Goal: Task Accomplishment & Management: Manage account settings

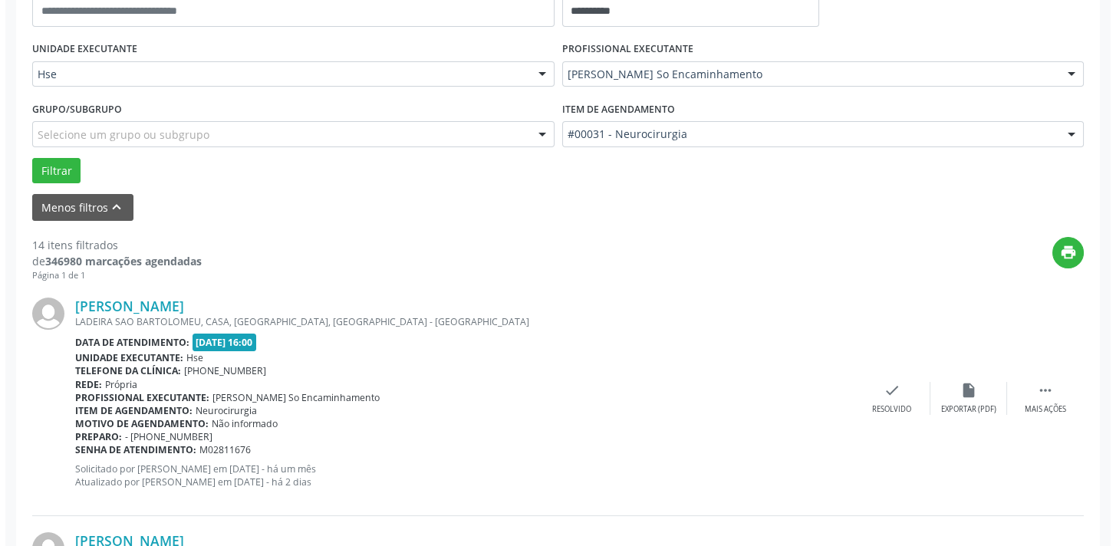
scroll to position [363, 0]
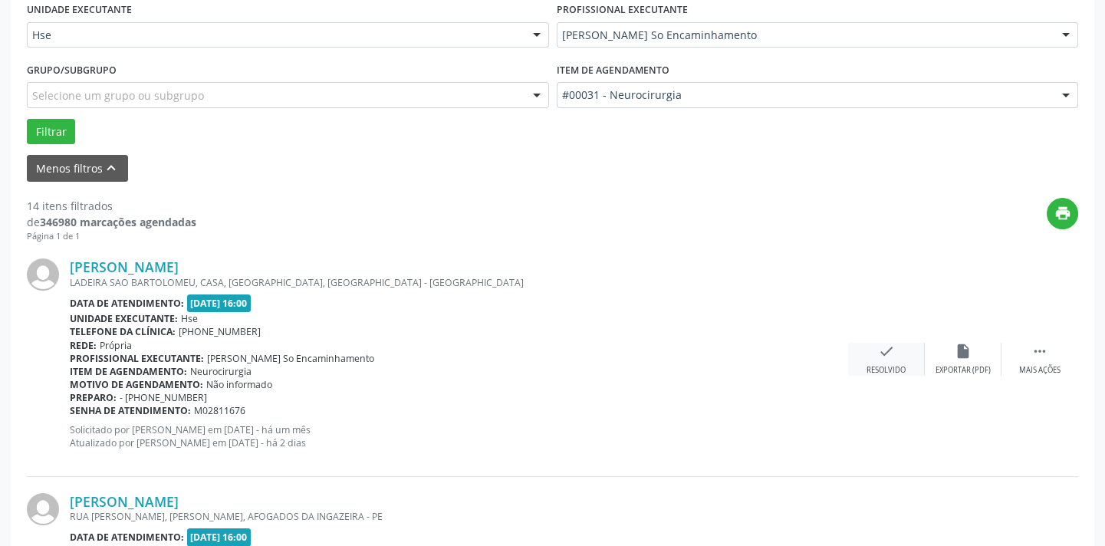
click at [885, 347] on icon "check" at bounding box center [886, 351] width 17 height 17
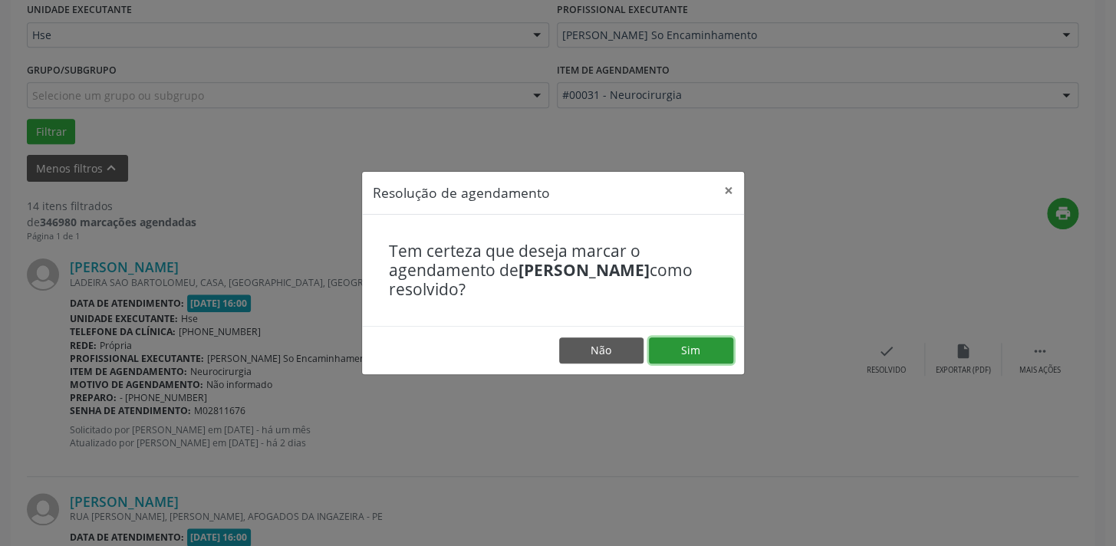
click at [695, 347] on button "Sim" at bounding box center [691, 350] width 84 height 26
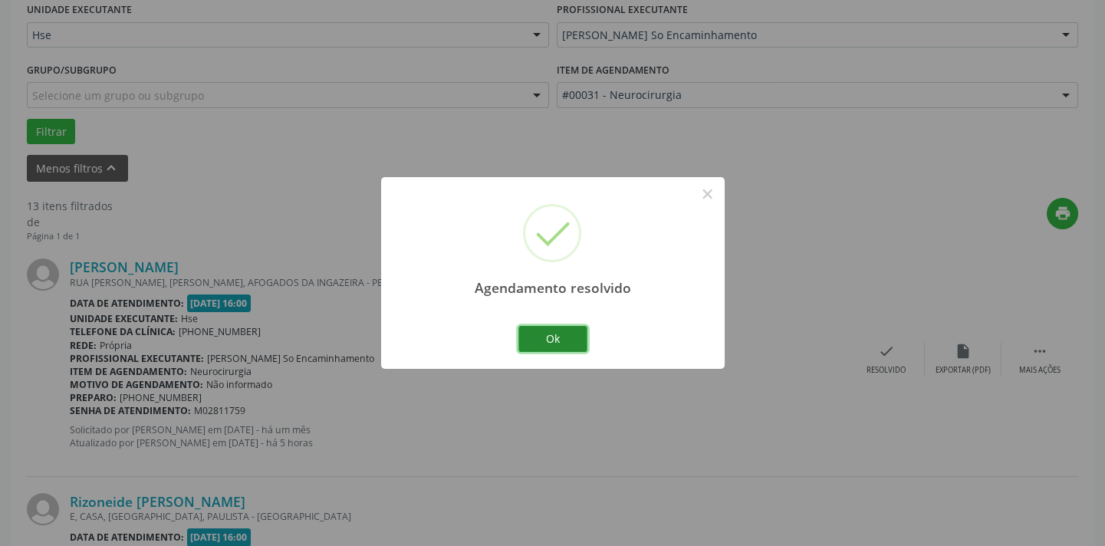
click at [572, 340] on button "Ok" at bounding box center [552, 339] width 69 height 26
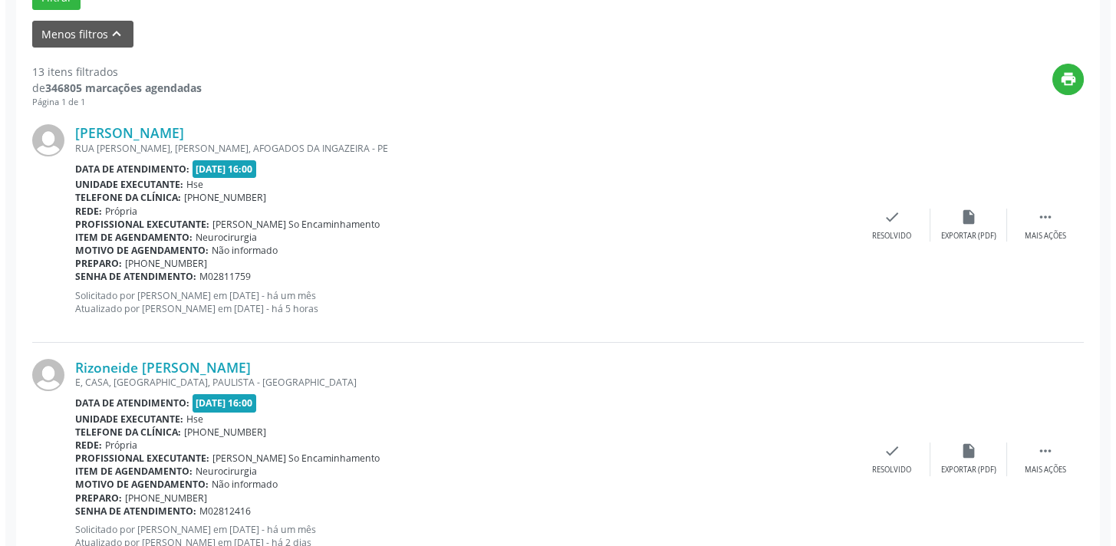
scroll to position [503, 0]
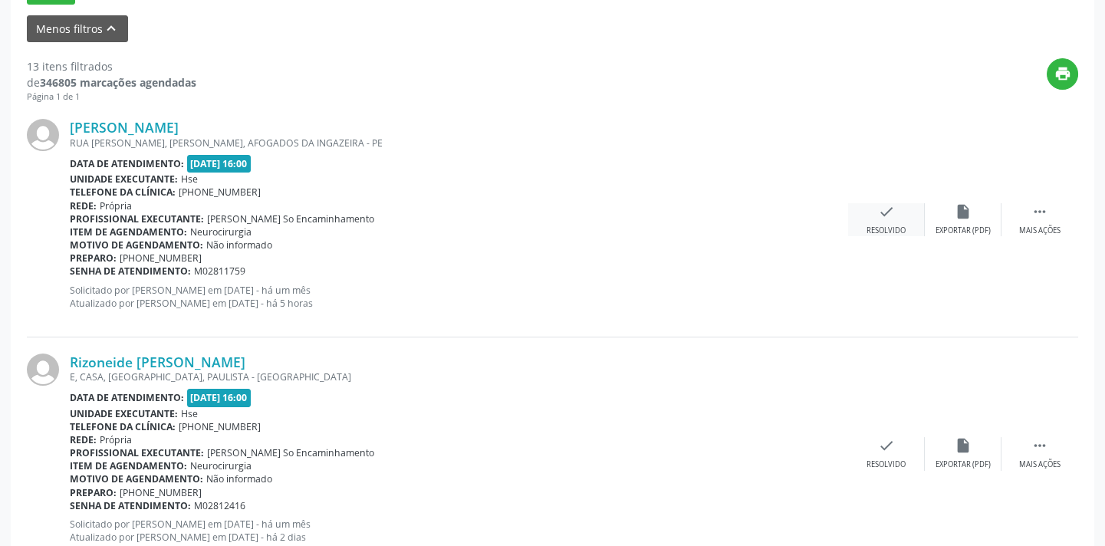
click at [883, 209] on icon "check" at bounding box center [886, 211] width 17 height 17
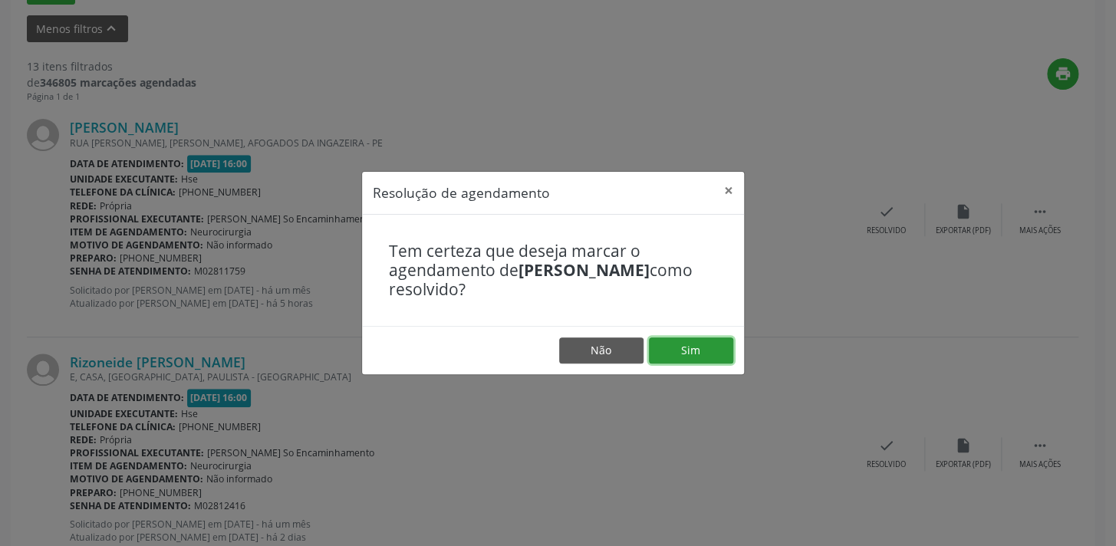
click at [695, 356] on button "Sim" at bounding box center [691, 350] width 84 height 26
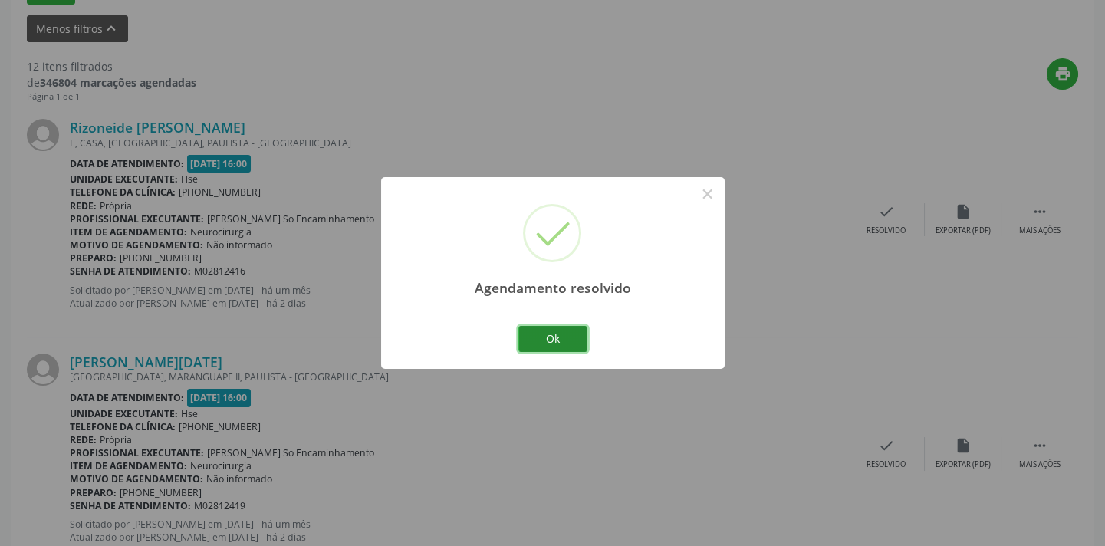
click at [574, 330] on button "Ok" at bounding box center [552, 339] width 69 height 26
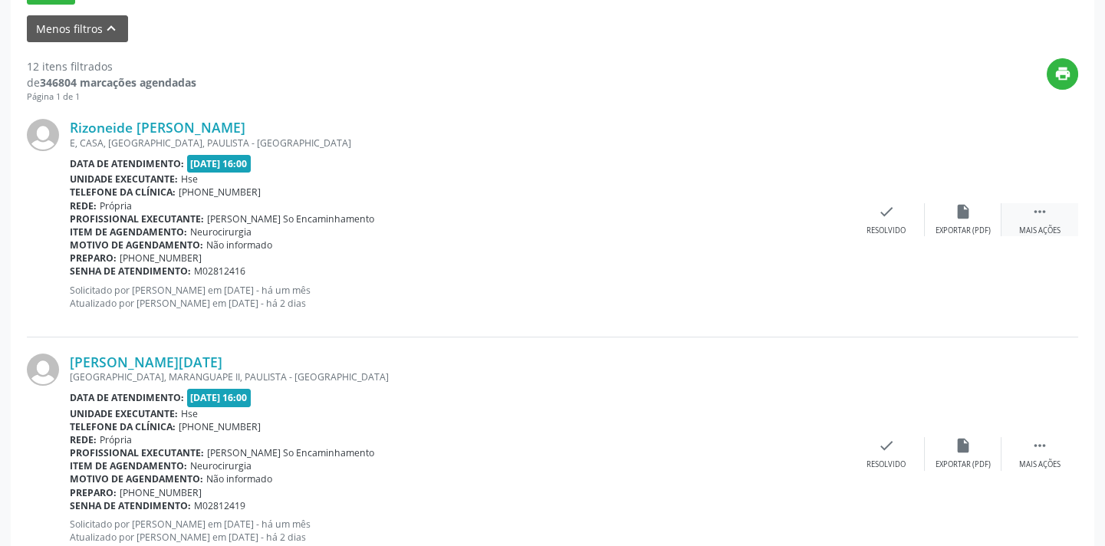
click at [1040, 222] on div " Mais ações" at bounding box center [1039, 219] width 77 height 33
click at [973, 221] on div "alarm_off Não compareceu" at bounding box center [963, 219] width 77 height 33
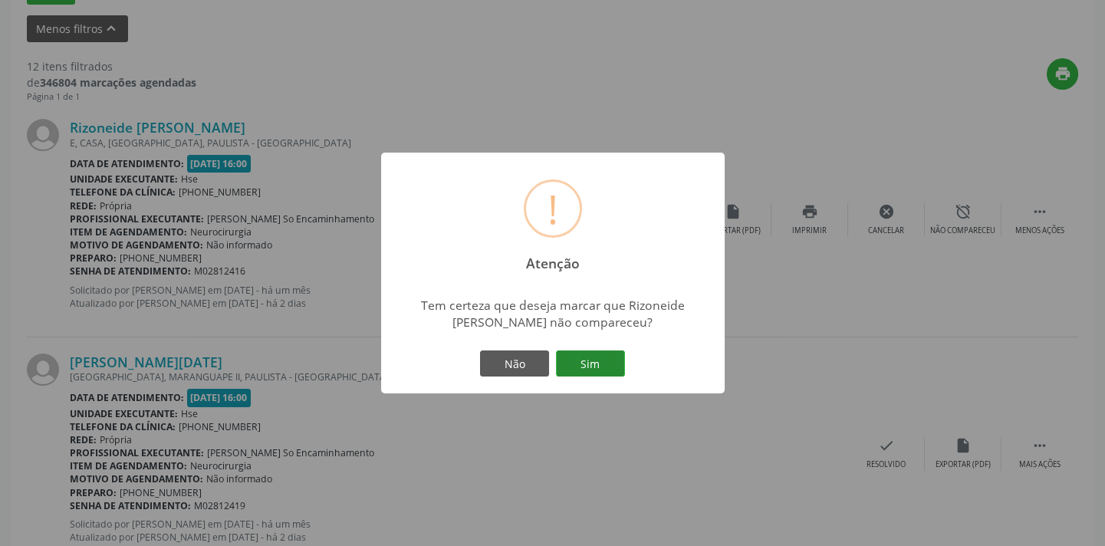
click at [583, 360] on button "Sim" at bounding box center [590, 363] width 69 height 26
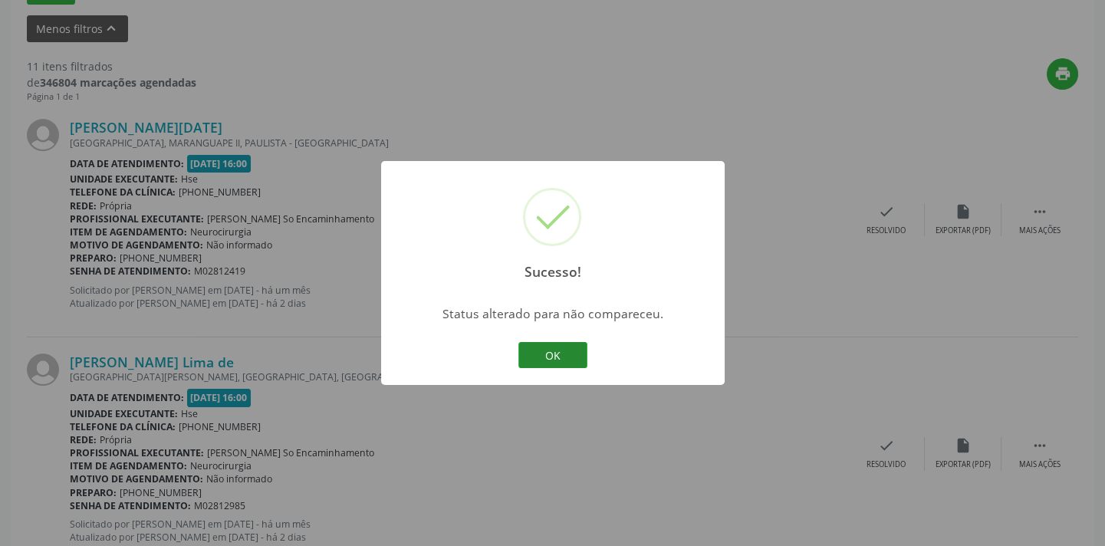
click at [566, 351] on button "OK" at bounding box center [552, 355] width 69 height 26
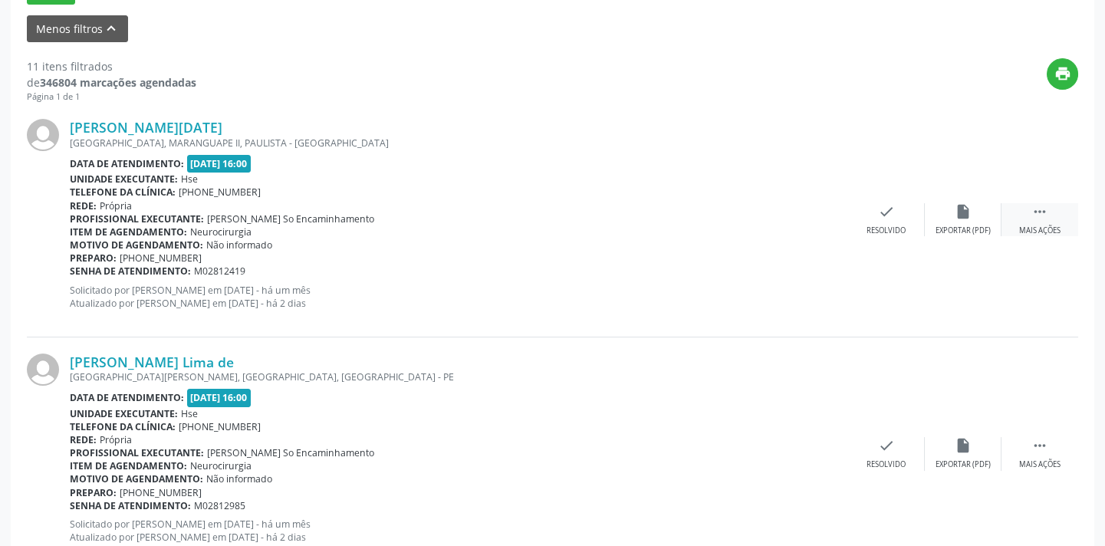
click at [1040, 215] on icon "" at bounding box center [1039, 211] width 17 height 17
click at [958, 214] on icon "alarm_off" at bounding box center [963, 211] width 17 height 17
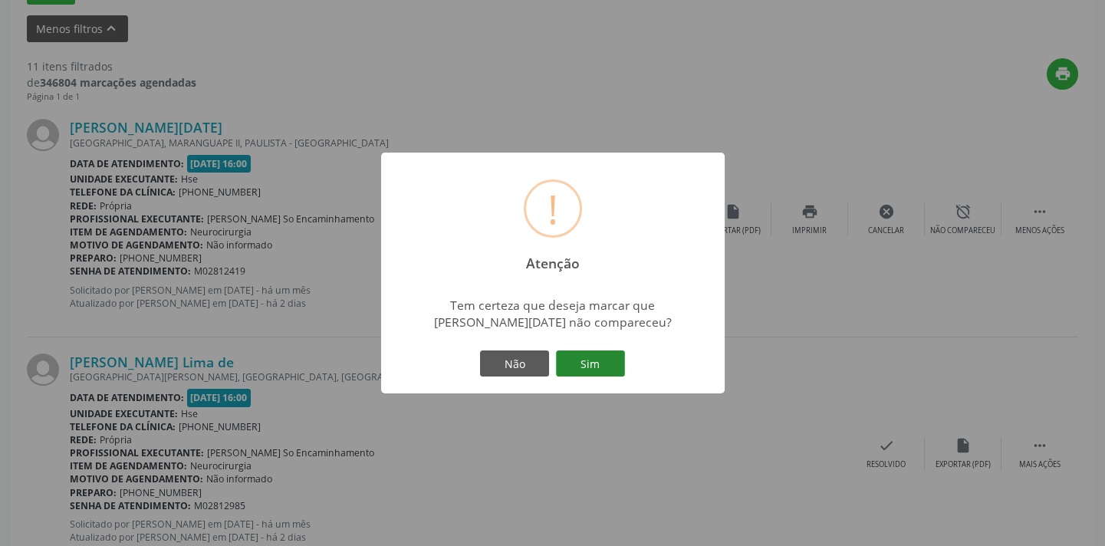
click at [600, 360] on button "Sim" at bounding box center [590, 363] width 69 height 26
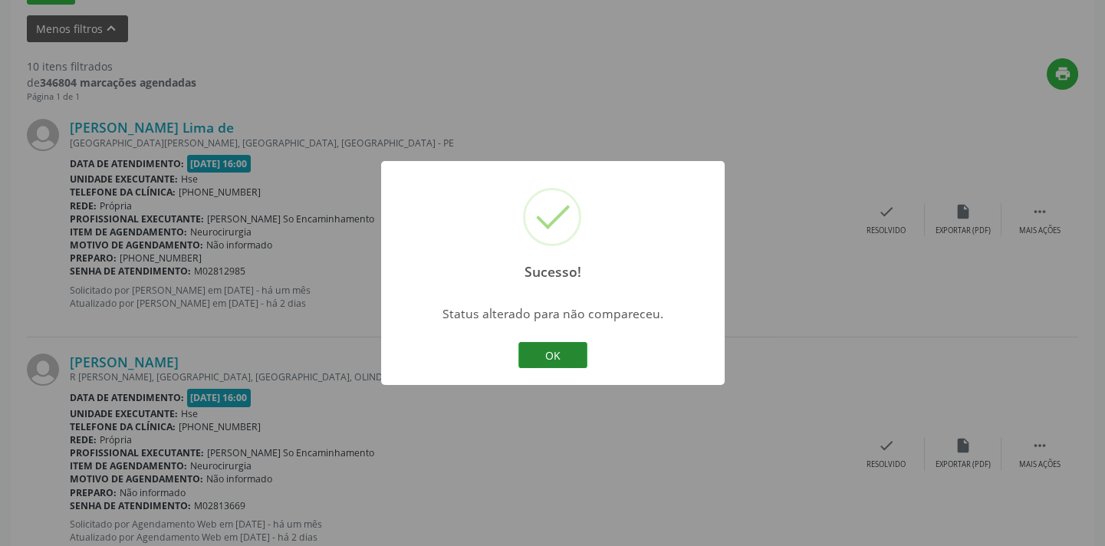
click at [566, 357] on button "OK" at bounding box center [552, 355] width 69 height 26
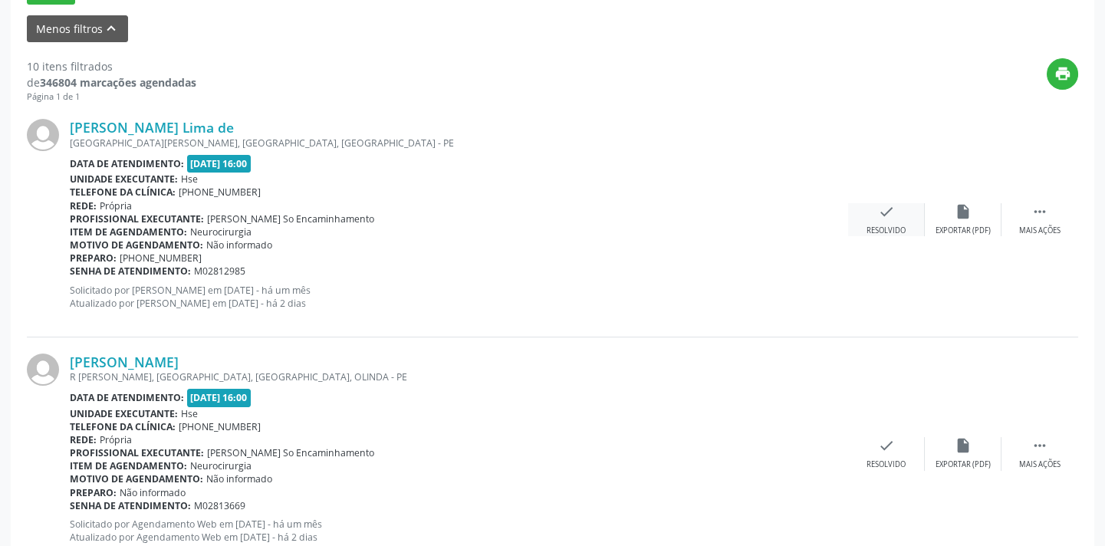
click at [872, 215] on div "check Resolvido" at bounding box center [886, 219] width 77 height 33
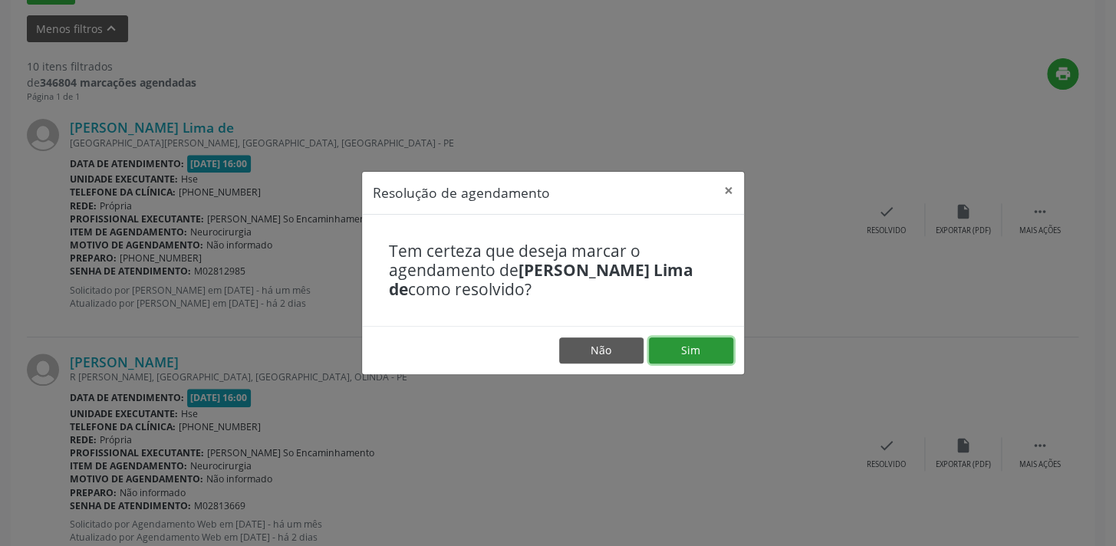
click at [672, 361] on button "Sim" at bounding box center [691, 350] width 84 height 26
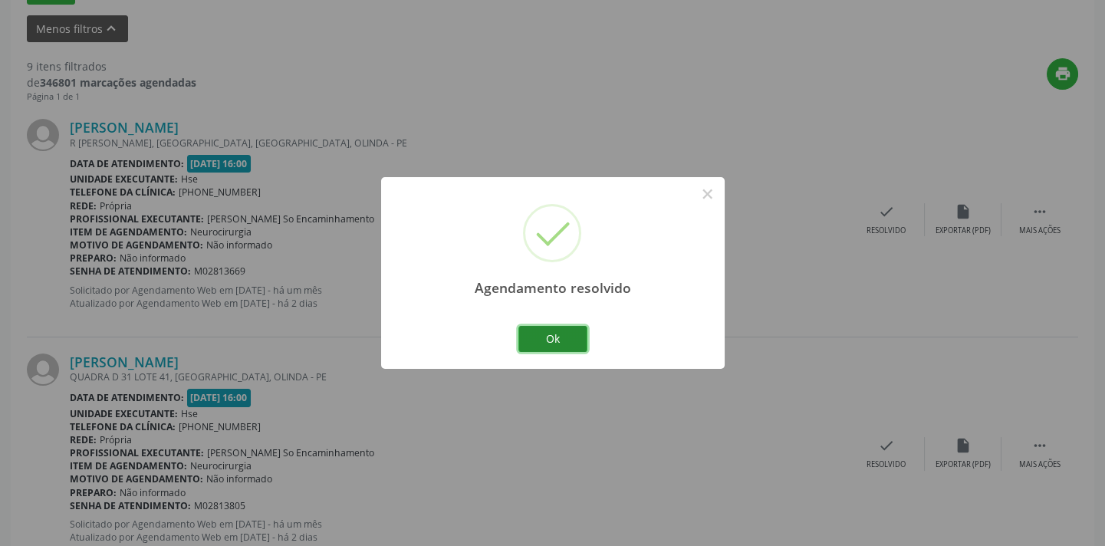
click at [544, 340] on button "Ok" at bounding box center [552, 339] width 69 height 26
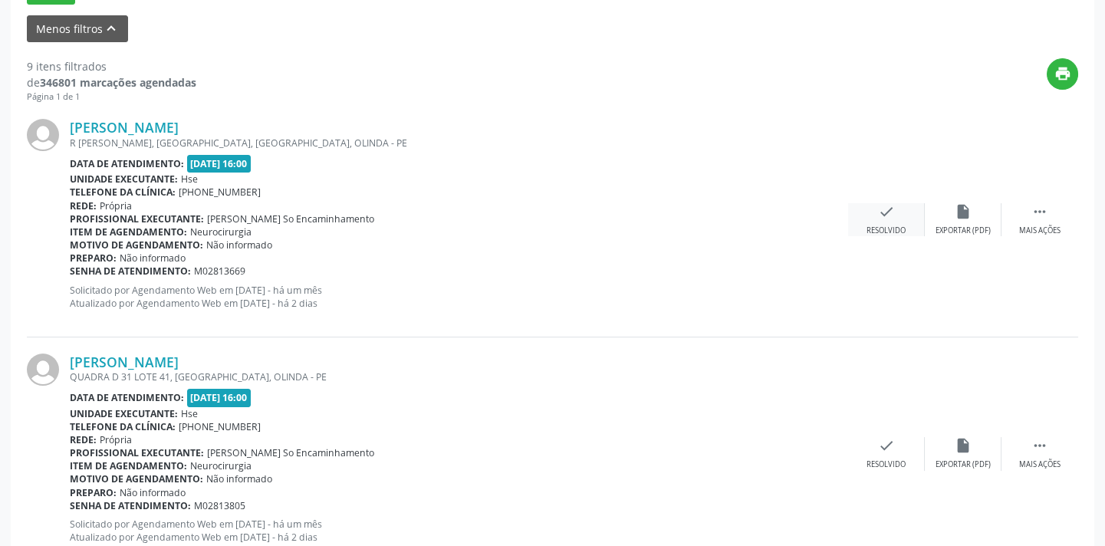
click at [880, 225] on div "Resolvido" at bounding box center [885, 230] width 39 height 11
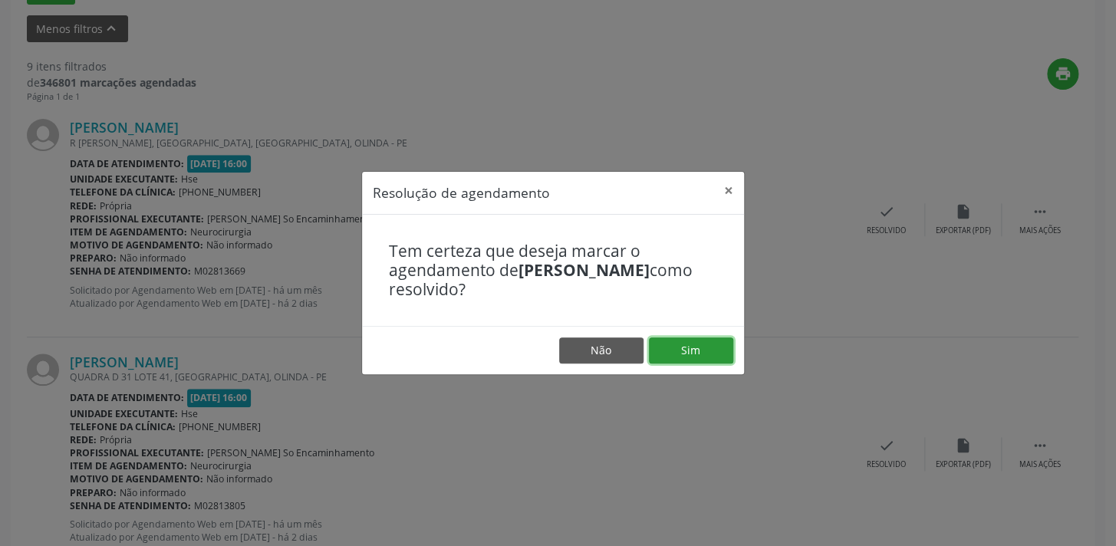
click at [702, 343] on button "Sim" at bounding box center [691, 350] width 84 height 26
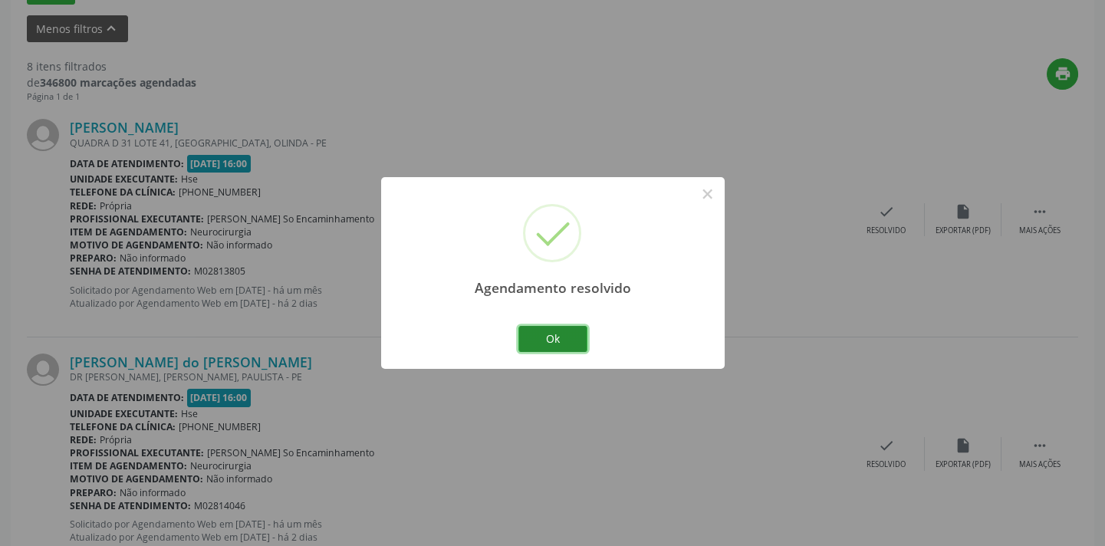
click at [554, 336] on button "Ok" at bounding box center [552, 339] width 69 height 26
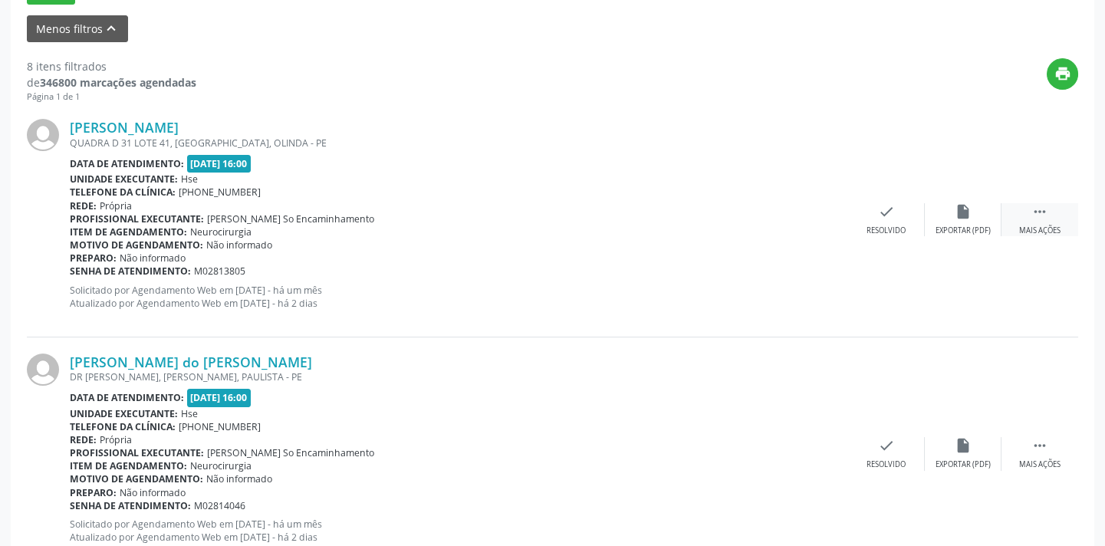
click at [1034, 216] on icon "" at bounding box center [1039, 211] width 17 height 17
click at [939, 210] on div "alarm_off Não compareceu" at bounding box center [963, 219] width 77 height 33
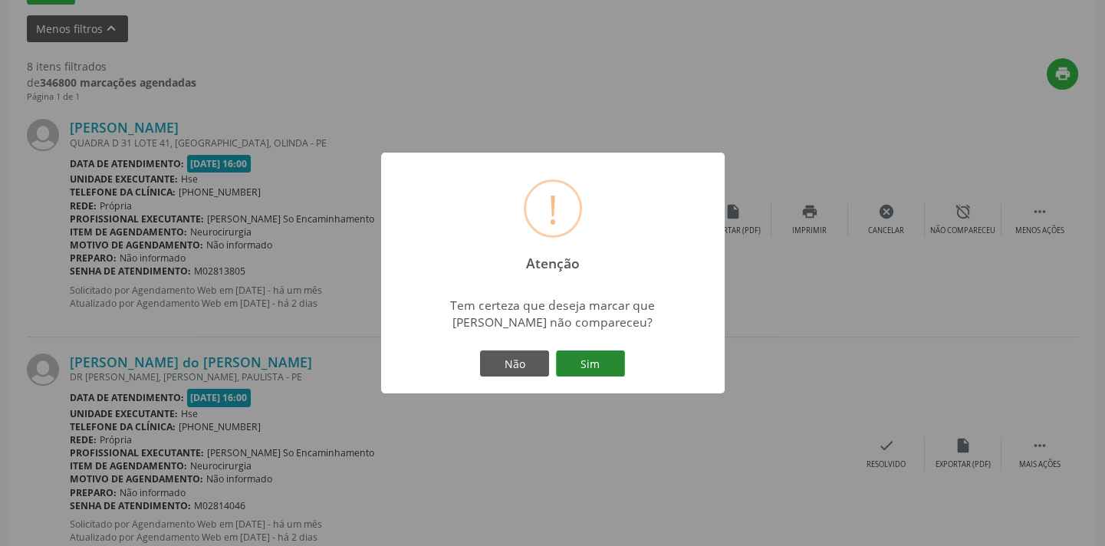
click at [587, 358] on button "Sim" at bounding box center [590, 363] width 69 height 26
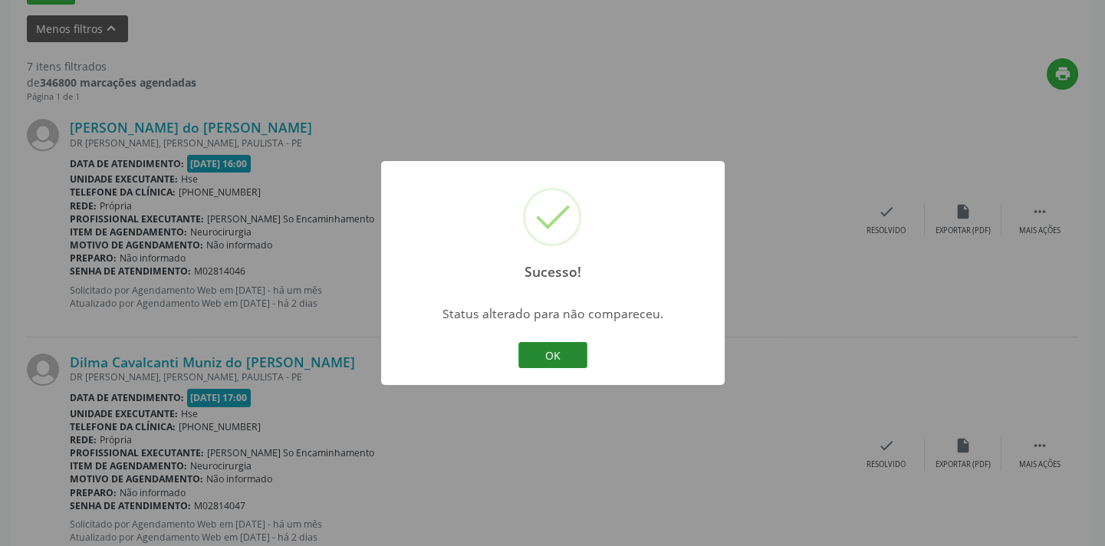
click at [567, 360] on button "OK" at bounding box center [552, 355] width 69 height 26
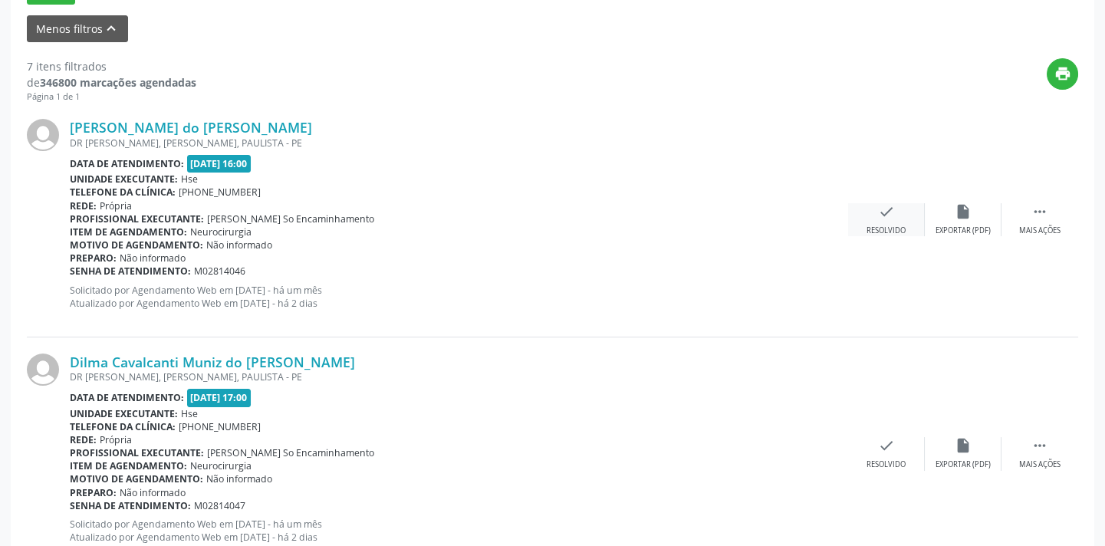
click at [887, 210] on icon "check" at bounding box center [886, 211] width 17 height 17
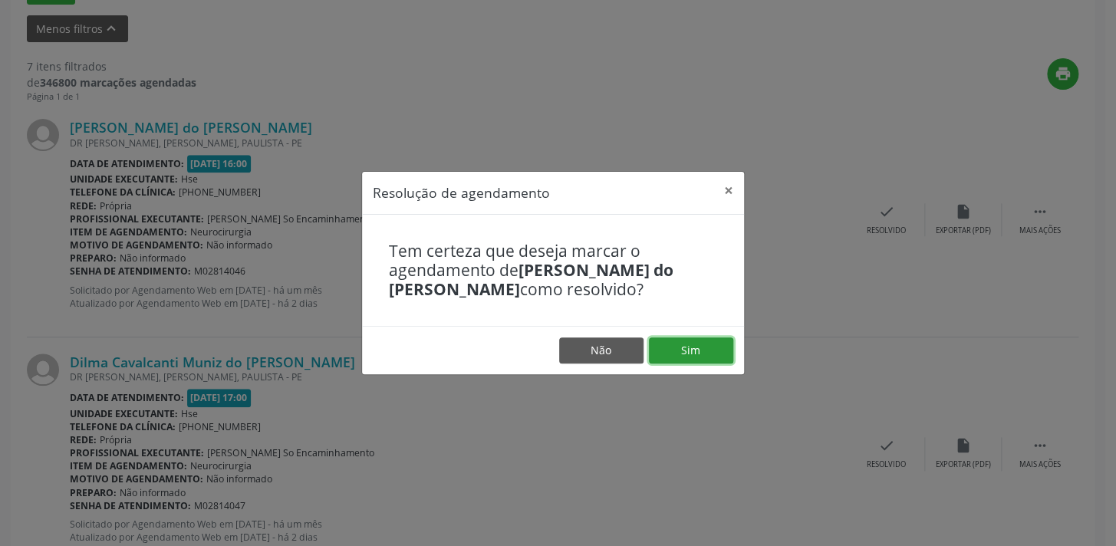
click at [721, 338] on button "Sim" at bounding box center [691, 350] width 84 height 26
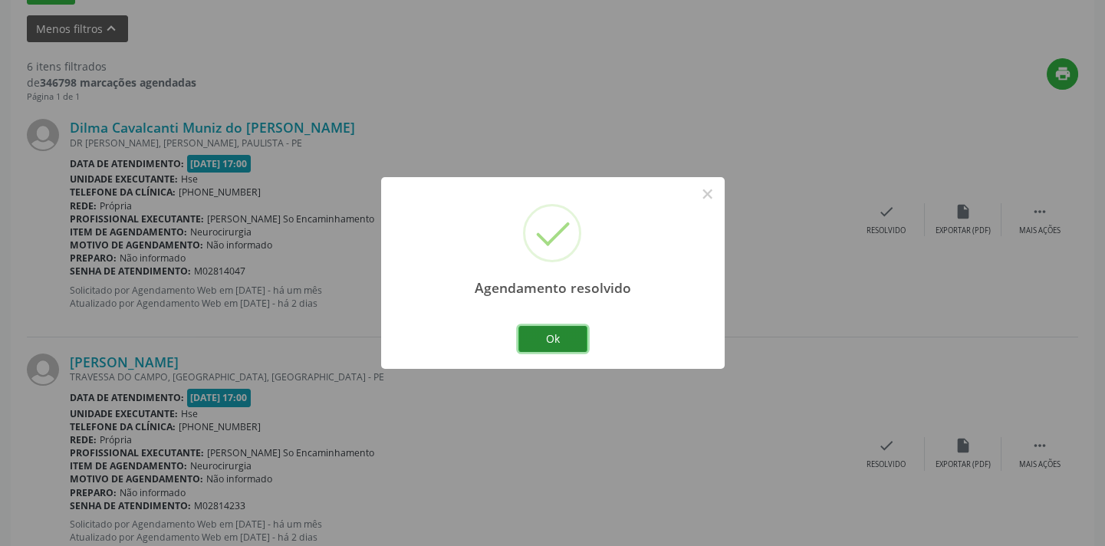
click at [564, 337] on button "Ok" at bounding box center [552, 339] width 69 height 26
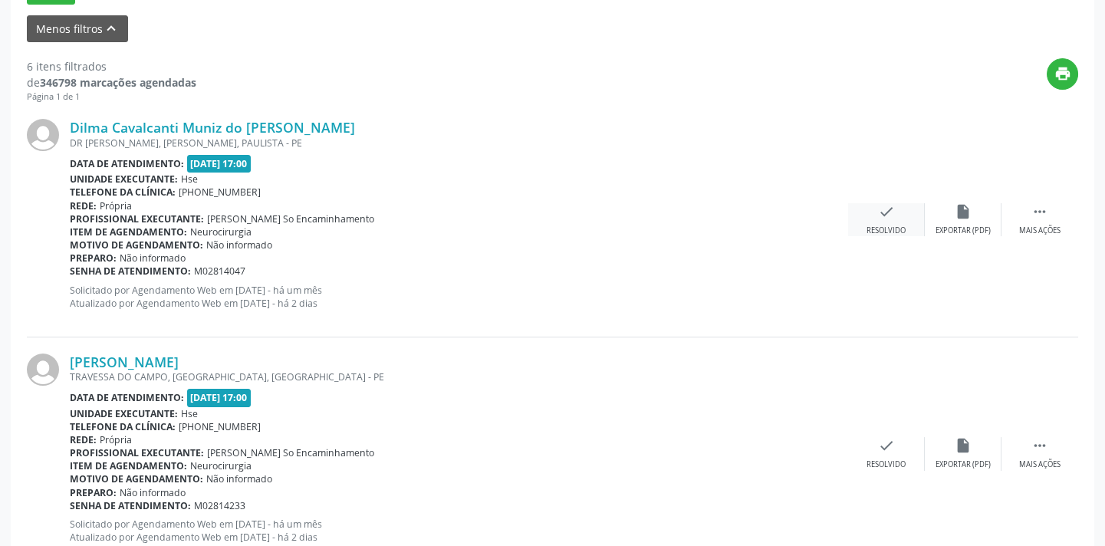
click at [880, 216] on icon "check" at bounding box center [886, 211] width 17 height 17
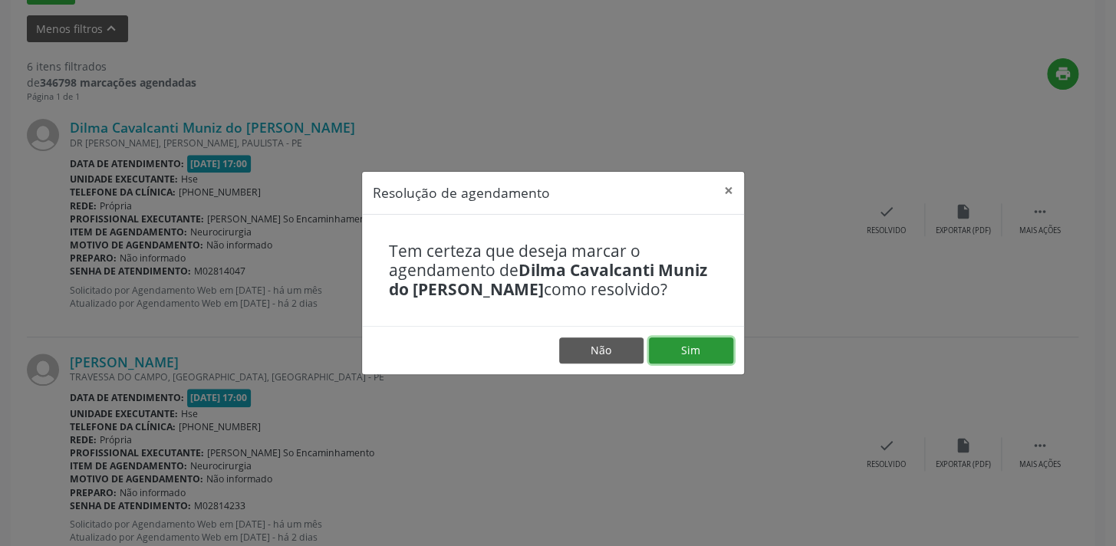
click at [721, 343] on button "Sim" at bounding box center [691, 350] width 84 height 26
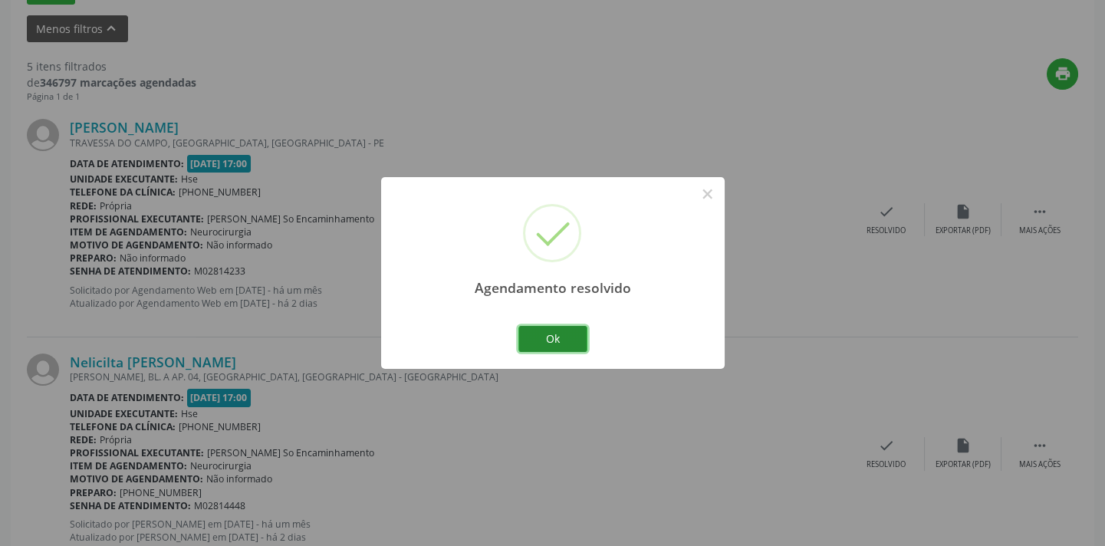
click at [537, 328] on button "Ok" at bounding box center [552, 339] width 69 height 26
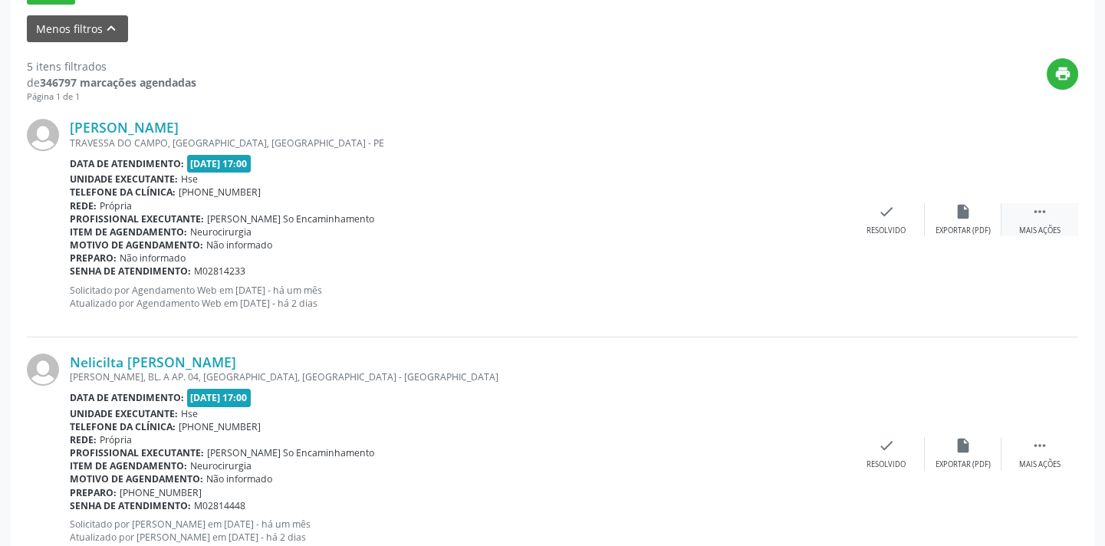
click at [1050, 221] on div " Mais ações" at bounding box center [1039, 219] width 77 height 33
click at [961, 211] on icon "alarm_off" at bounding box center [963, 211] width 17 height 17
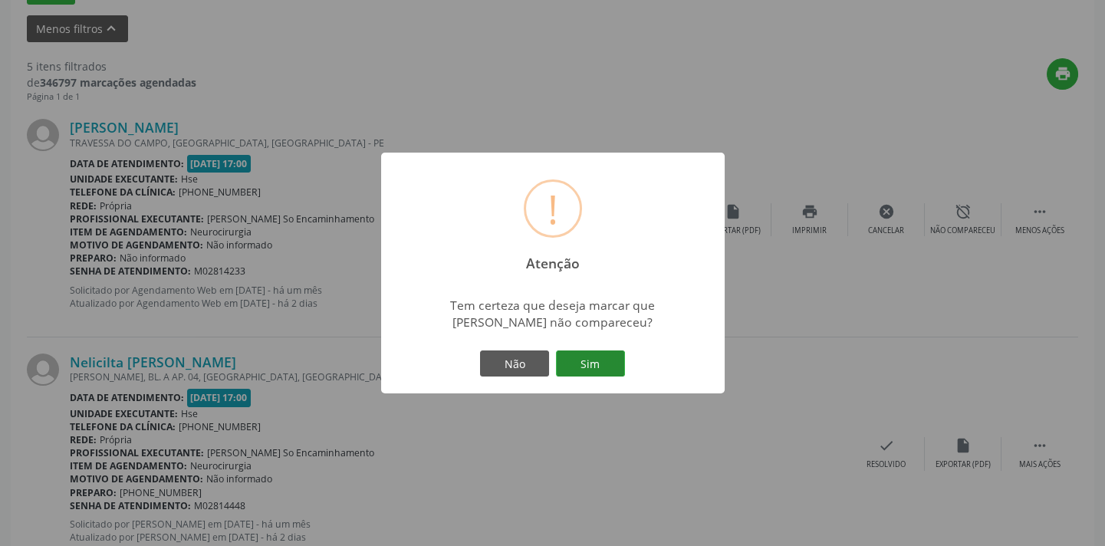
click at [575, 364] on button "Sim" at bounding box center [590, 363] width 69 height 26
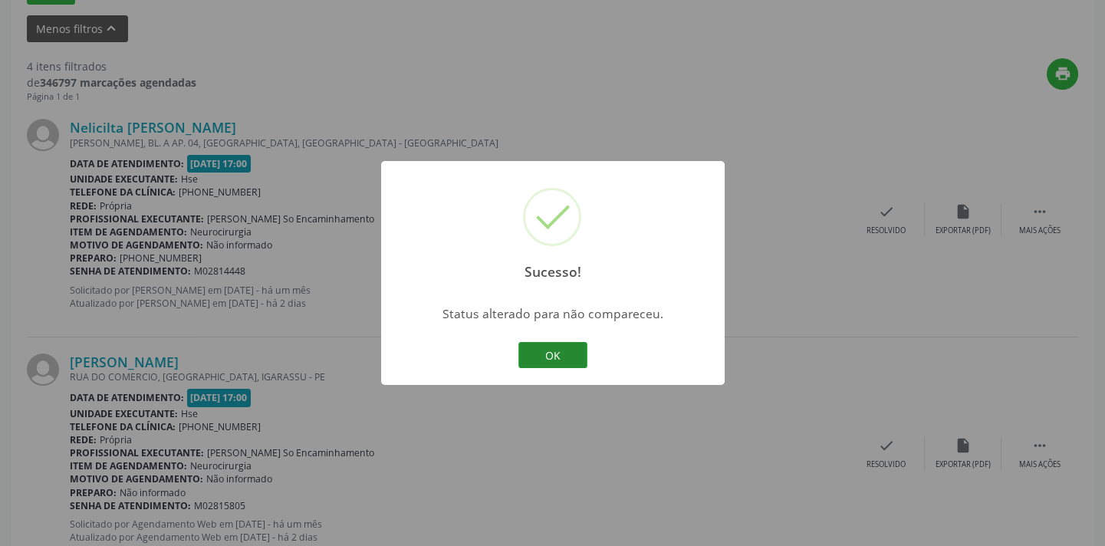
click at [562, 360] on button "OK" at bounding box center [552, 355] width 69 height 26
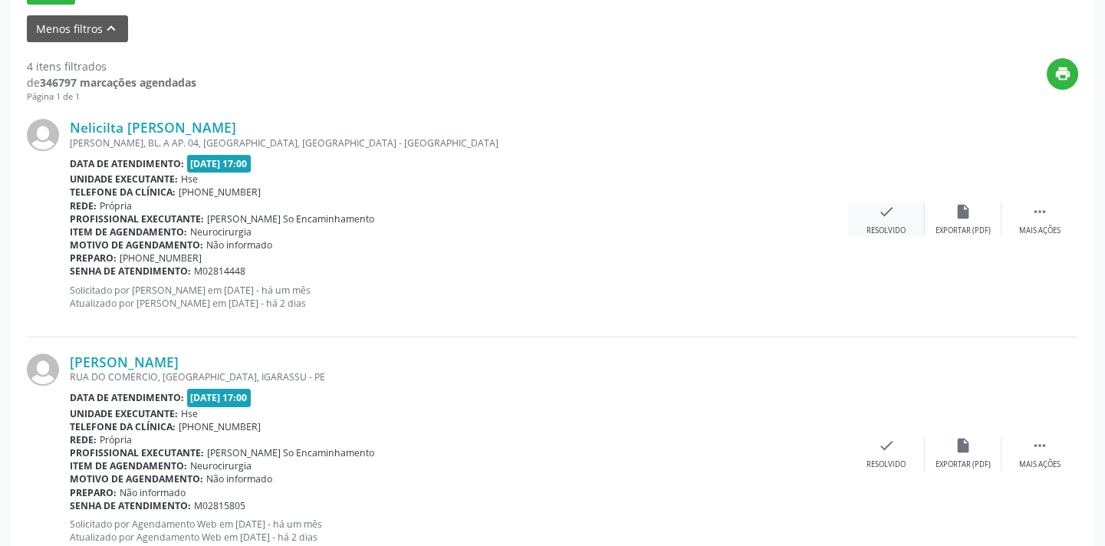
click at [880, 218] on icon "check" at bounding box center [886, 211] width 17 height 17
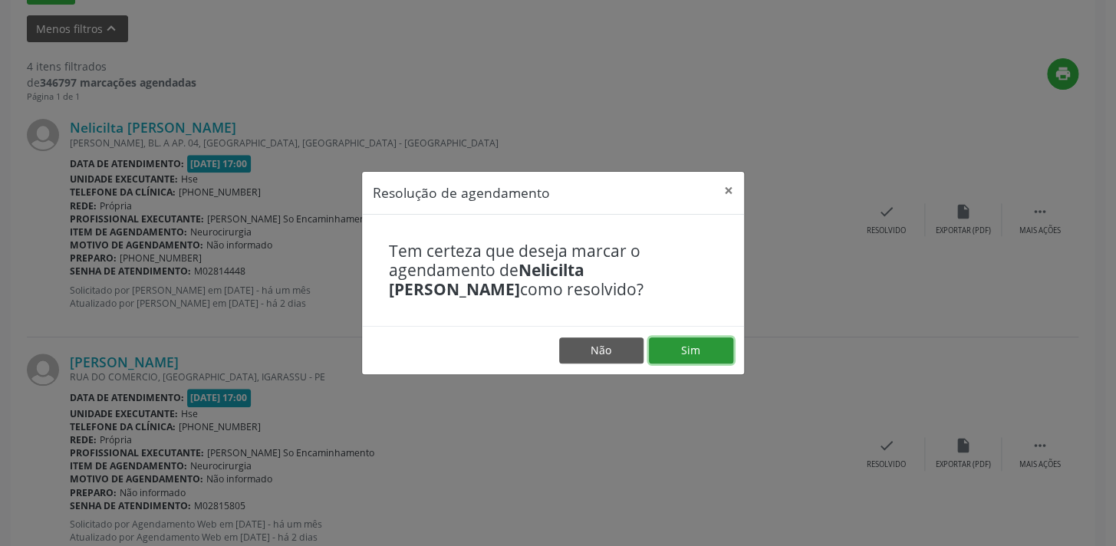
click at [692, 350] on button "Sim" at bounding box center [691, 350] width 84 height 26
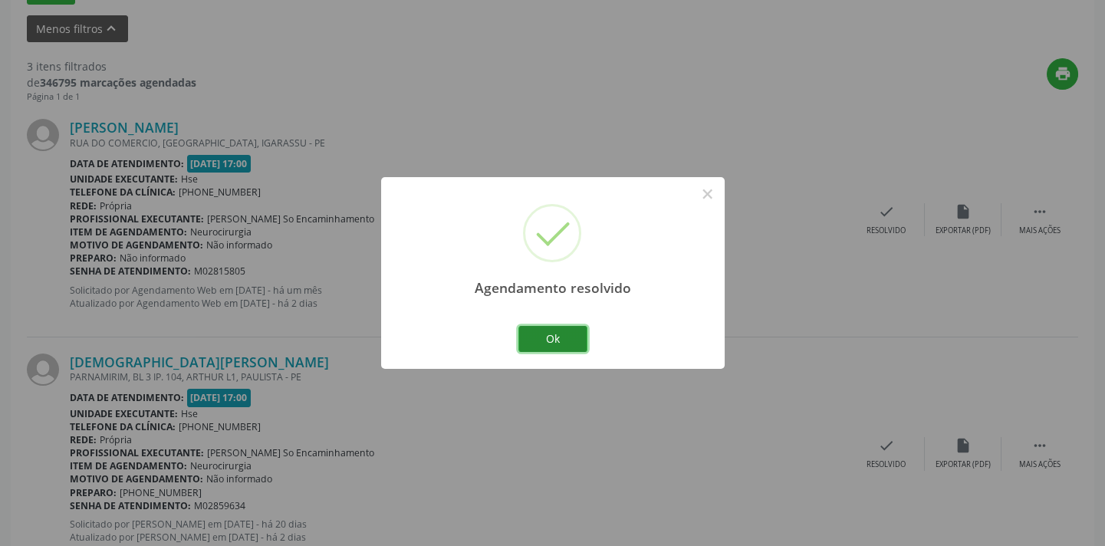
click at [558, 330] on button "Ok" at bounding box center [552, 339] width 69 height 26
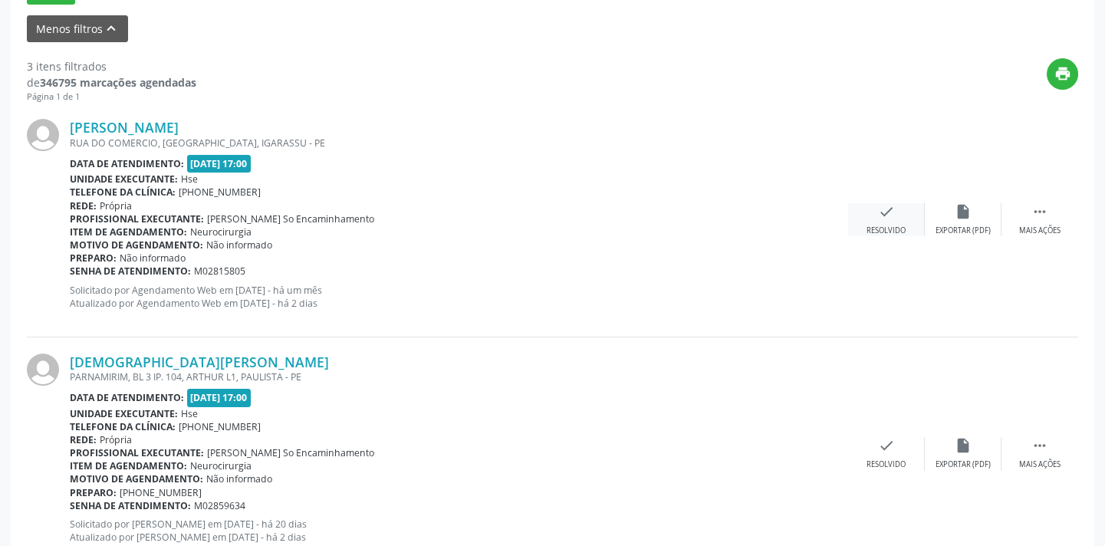
click at [875, 225] on div "Resolvido" at bounding box center [885, 230] width 39 height 11
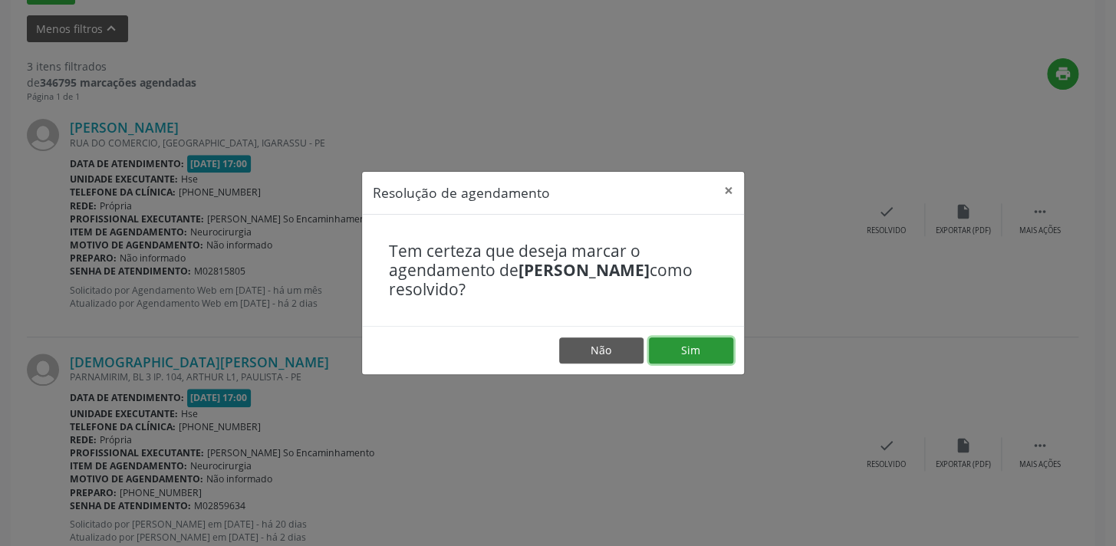
click at [703, 339] on button "Sim" at bounding box center [691, 350] width 84 height 26
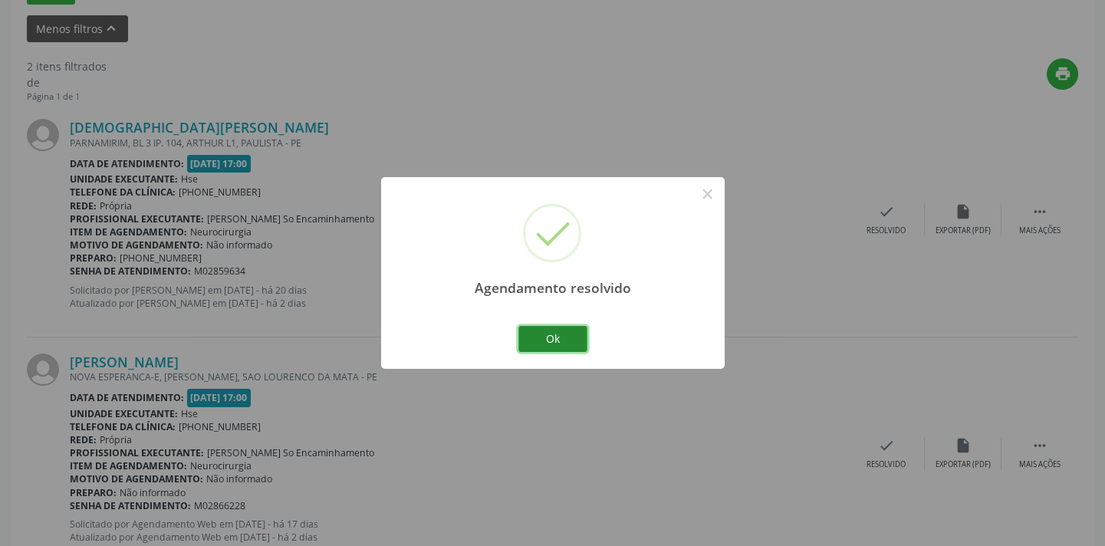
click at [570, 341] on button "Ok" at bounding box center [552, 339] width 69 height 26
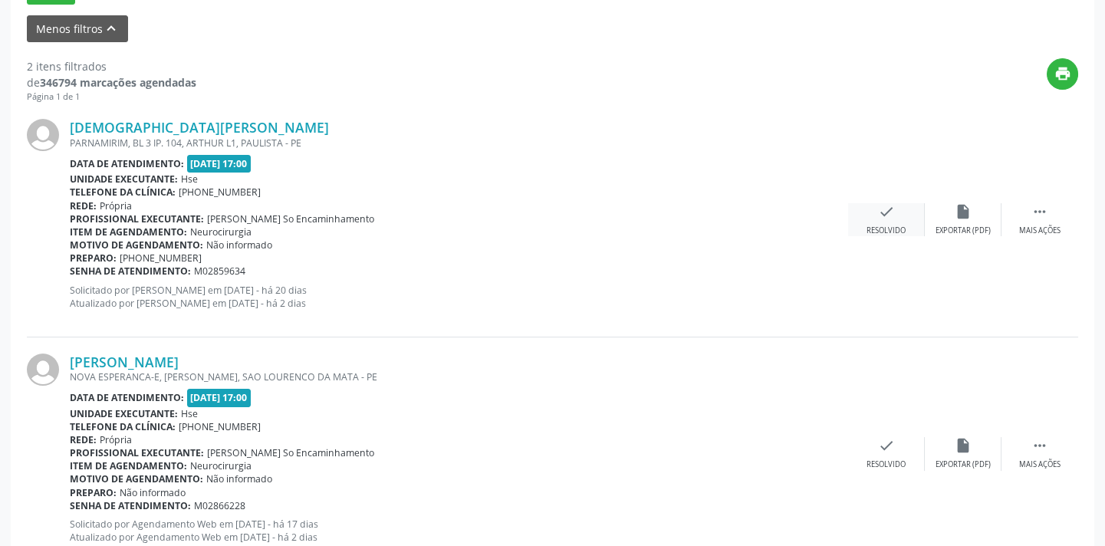
click at [899, 212] on div "check Resolvido" at bounding box center [886, 219] width 77 height 33
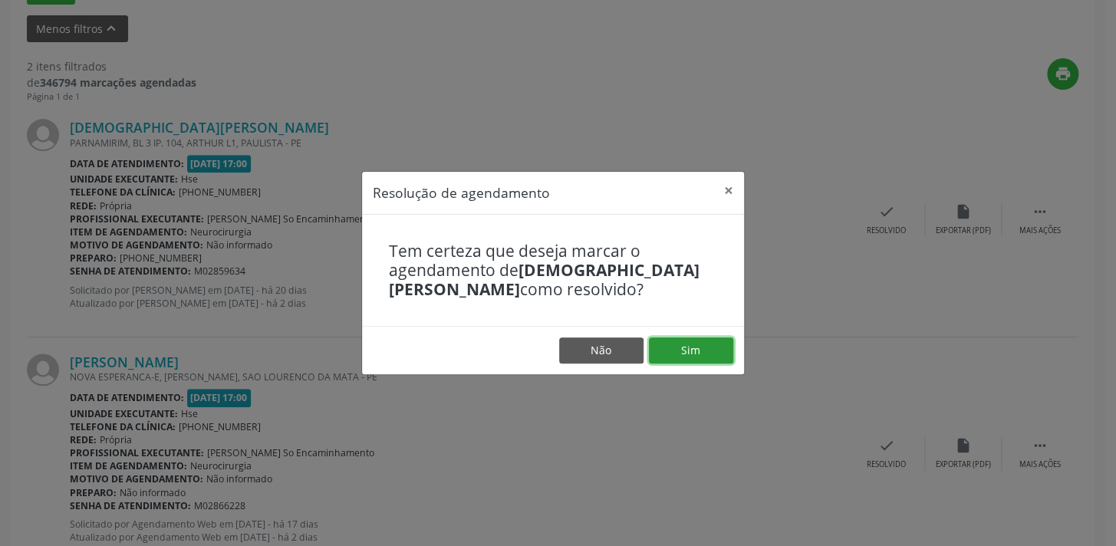
click at [693, 360] on button "Sim" at bounding box center [691, 350] width 84 height 26
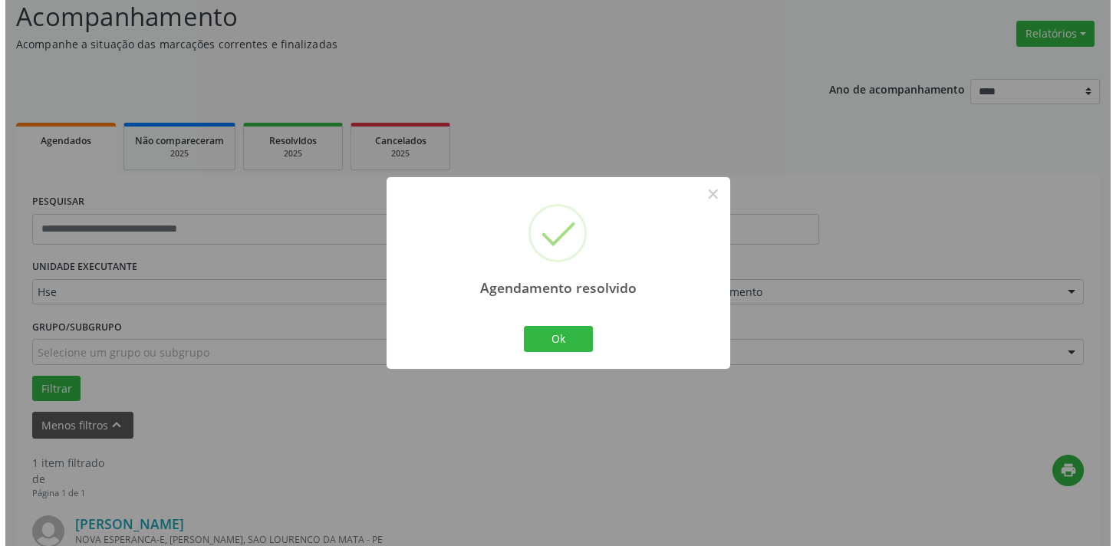
scroll to position [320, 0]
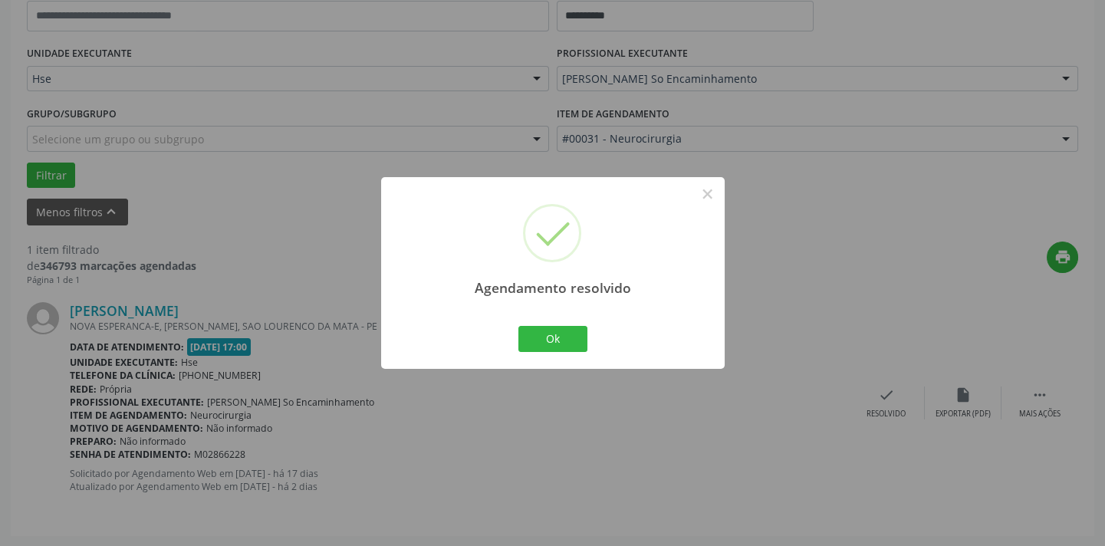
click at [590, 334] on div "Agendamento resolvido × Ok Cancel" at bounding box center [552, 272] width 343 height 191
click at [577, 339] on button "Ok" at bounding box center [552, 339] width 69 height 26
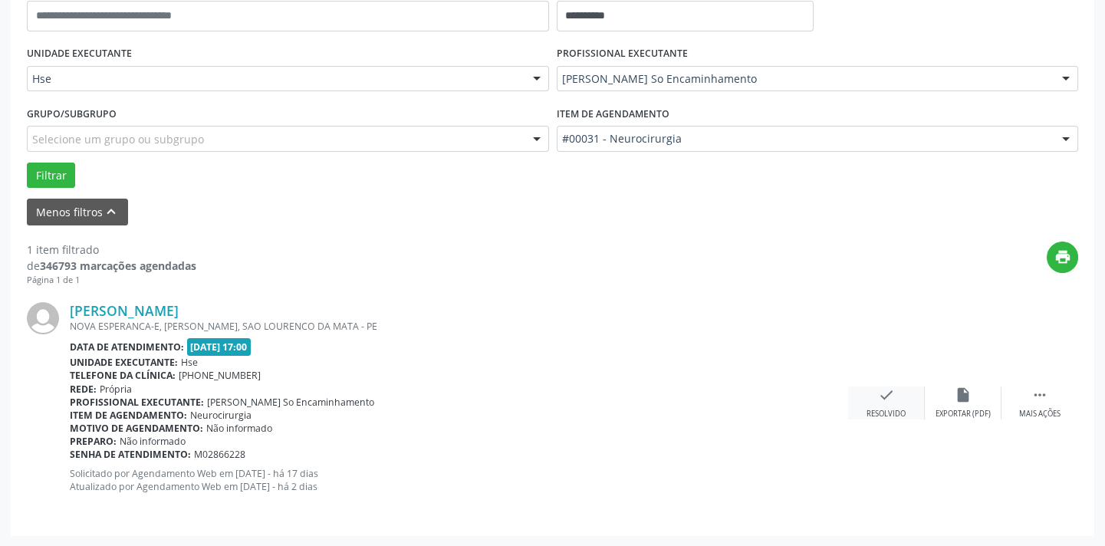
click at [878, 398] on icon "check" at bounding box center [886, 394] width 17 height 17
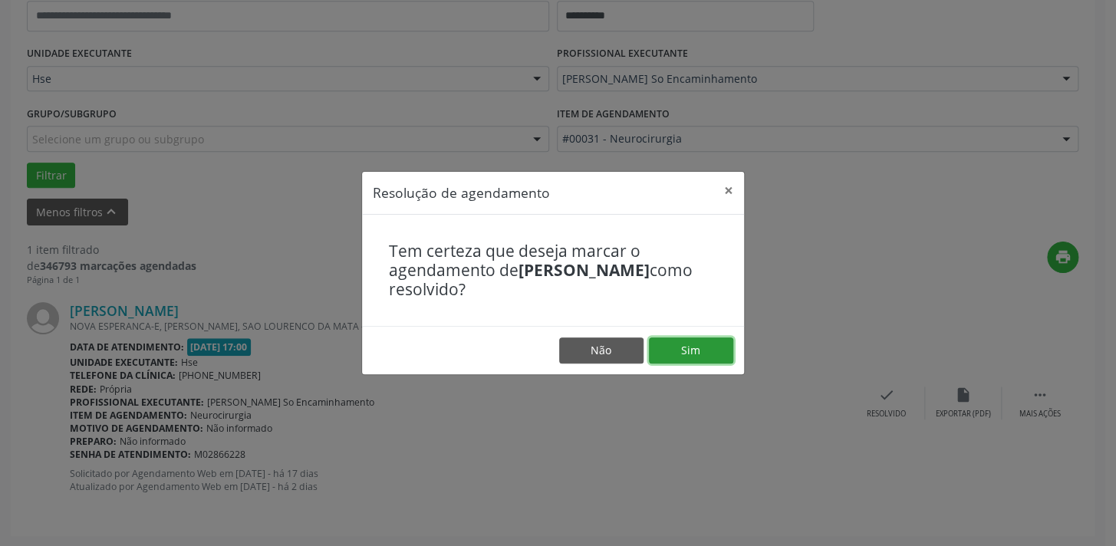
click at [689, 348] on button "Sim" at bounding box center [691, 350] width 84 height 26
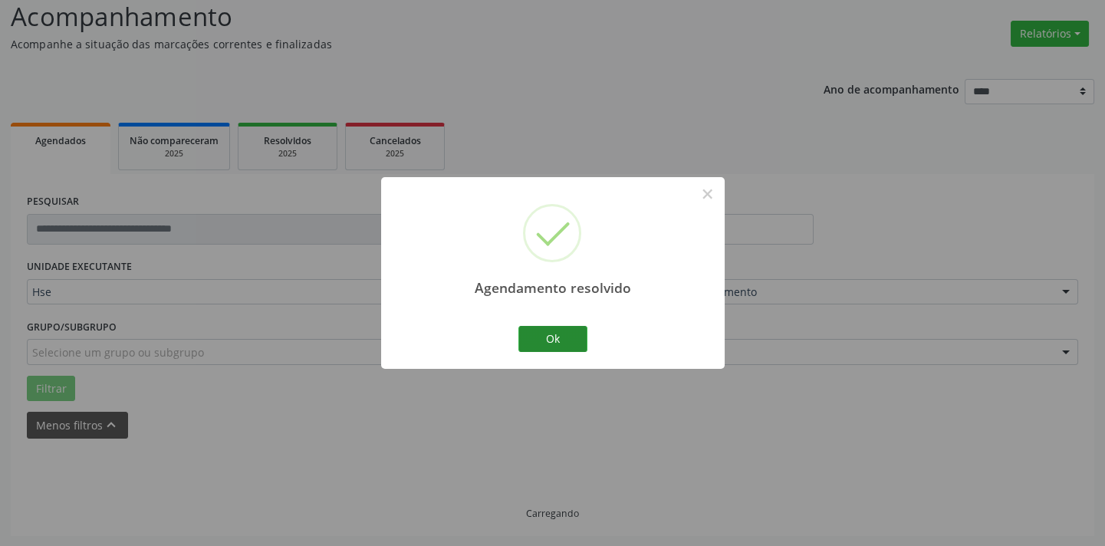
scroll to position [73, 0]
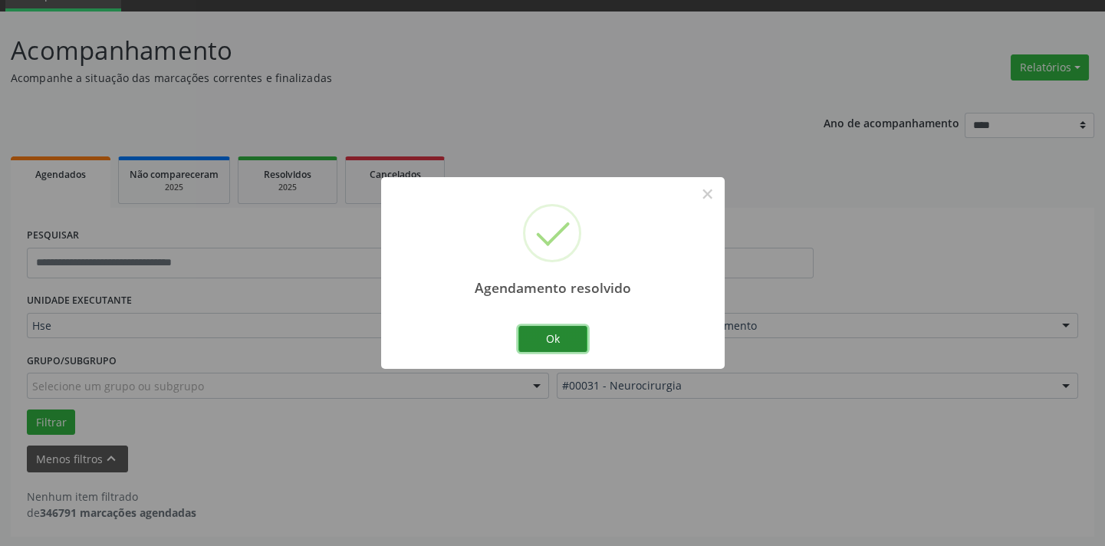
click at [569, 336] on button "Ok" at bounding box center [552, 339] width 69 height 26
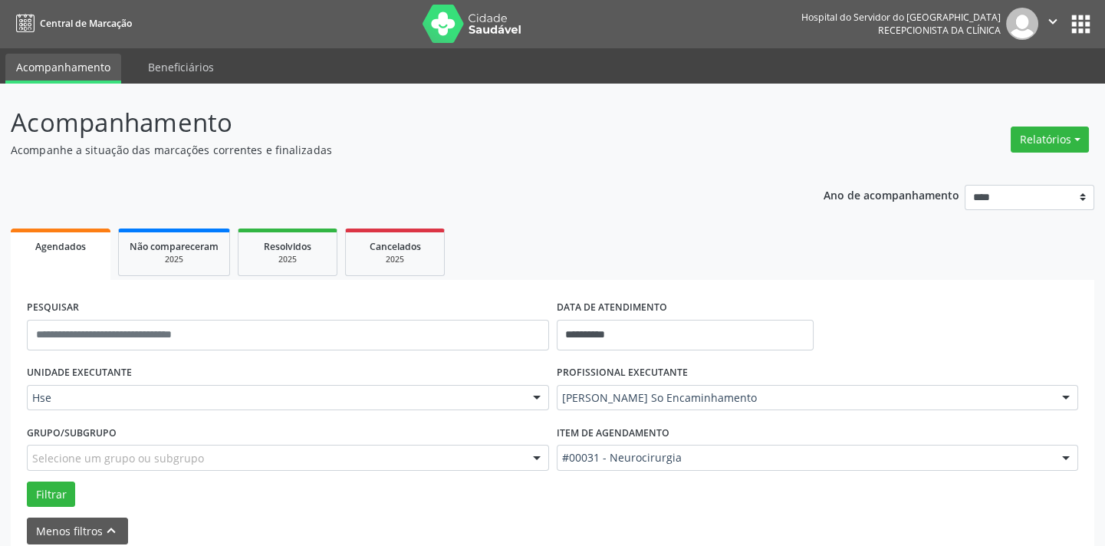
scroll to position [0, 0]
